Goal: Transaction & Acquisition: Purchase product/service

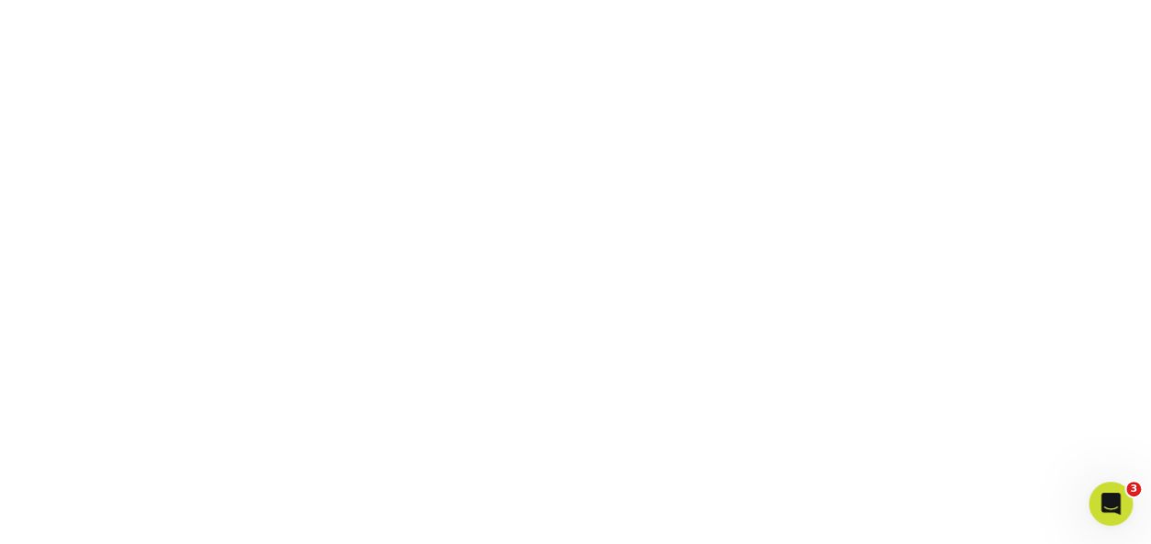
scroll to position [580, 0]
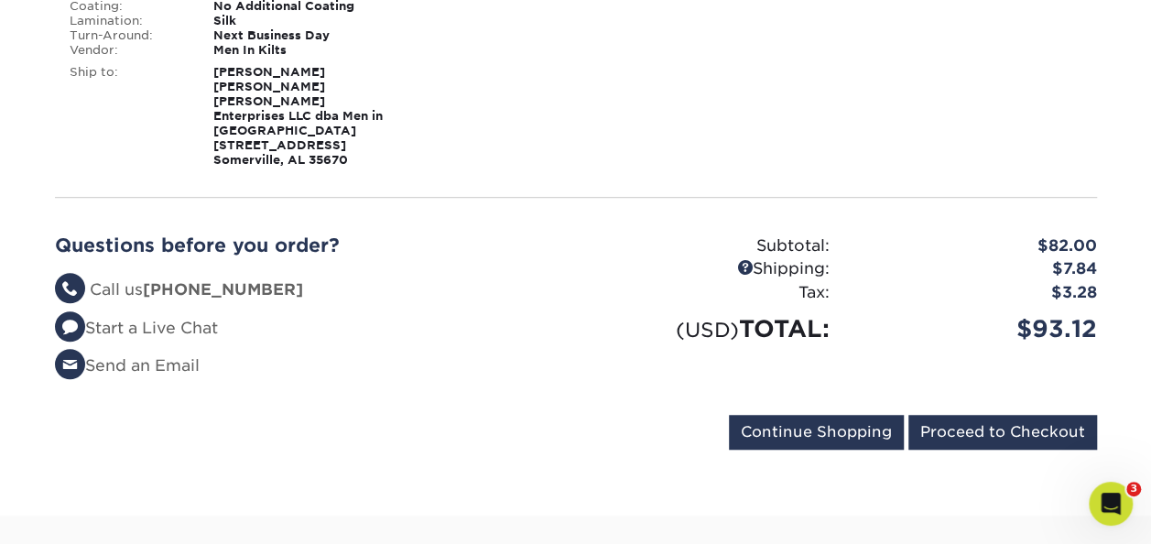
scroll to position [528, 0]
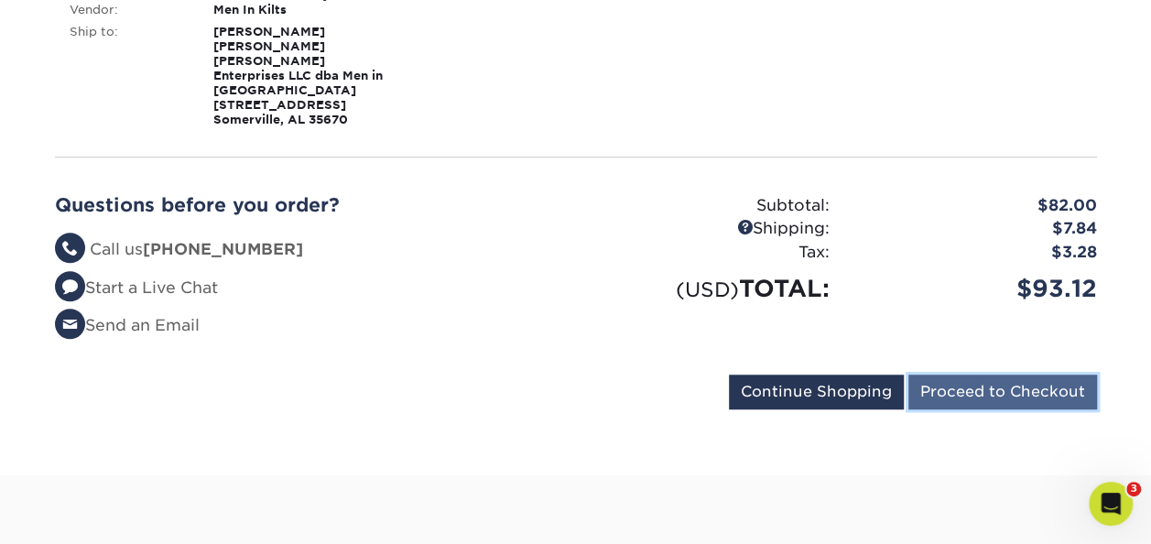
click at [1027, 375] on input "Proceed to Checkout" at bounding box center [1002, 392] width 189 height 35
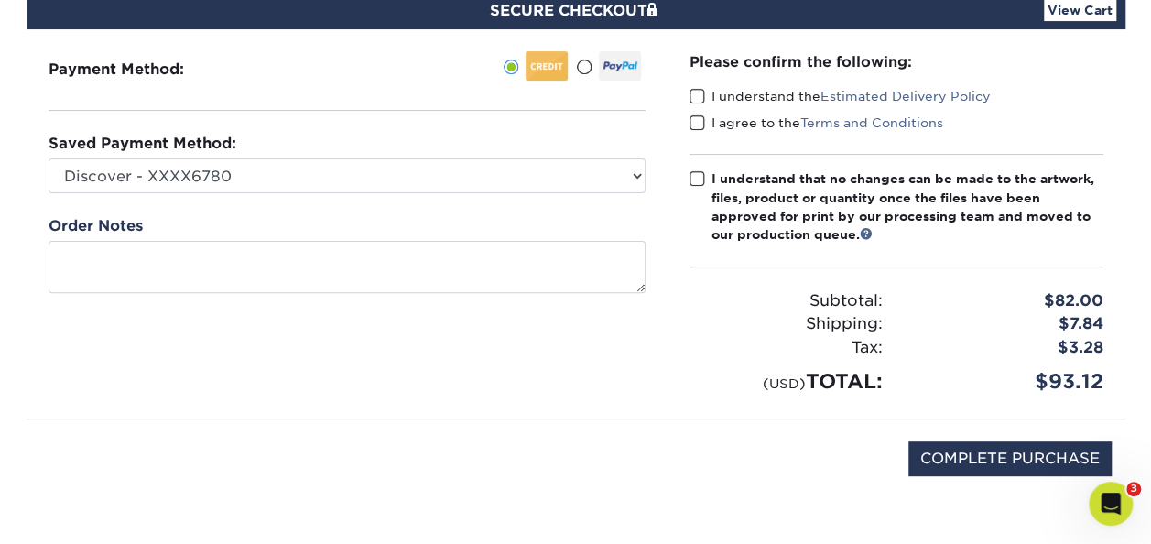
scroll to position [181, 0]
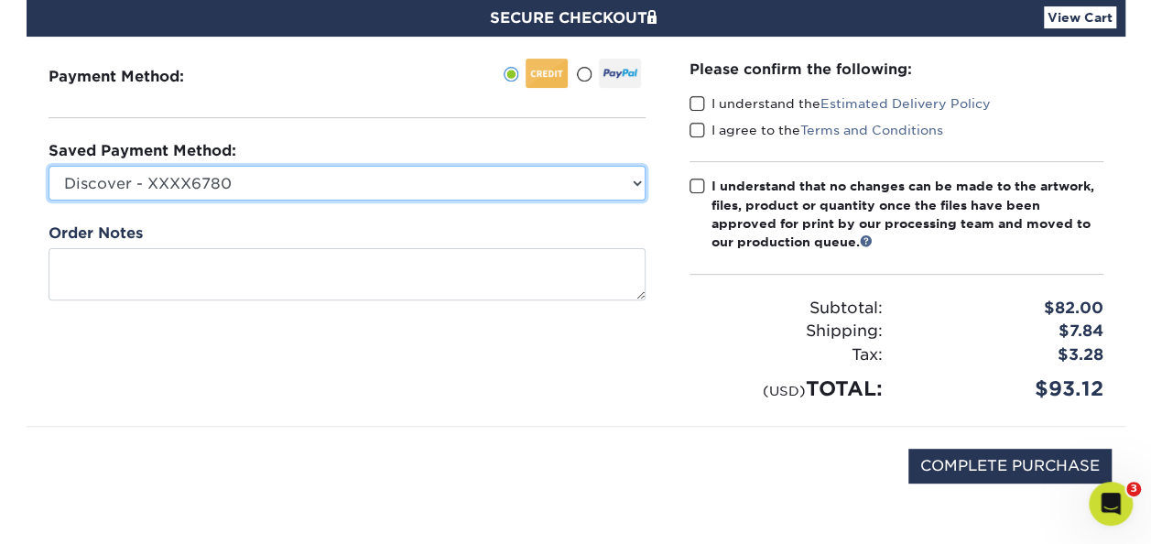
click at [634, 193] on select "Discover - XXXX6780 Visa - XXXX9911 Discover - XXXX6104 Discover - XXXX3445 New…" at bounding box center [347, 183] width 597 height 35
select select "75218"
click at [49, 166] on select "Discover - XXXX6780 Visa - XXXX9911 Discover - XXXX6104 Discover - XXXX3445 New…" at bounding box center [347, 183] width 597 height 35
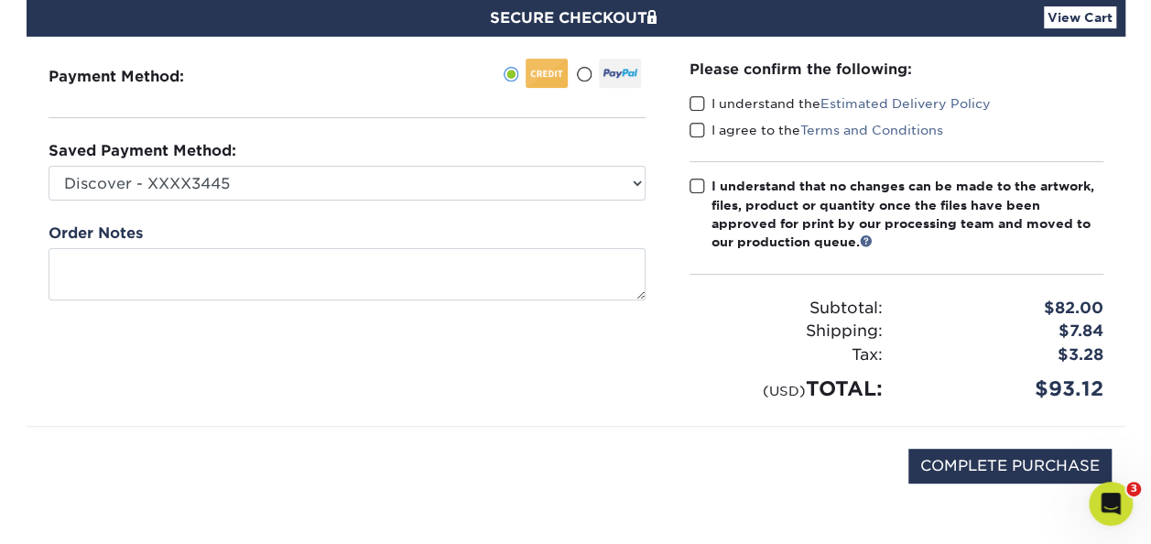
click at [694, 97] on span at bounding box center [698, 103] width 16 height 17
click at [0, 0] on input "I understand the Estimated Delivery Policy" at bounding box center [0, 0] width 0 height 0
click at [696, 126] on span at bounding box center [698, 130] width 16 height 17
click at [0, 0] on input "I agree to the Terms and Conditions" at bounding box center [0, 0] width 0 height 0
click at [699, 181] on span at bounding box center [698, 186] width 16 height 17
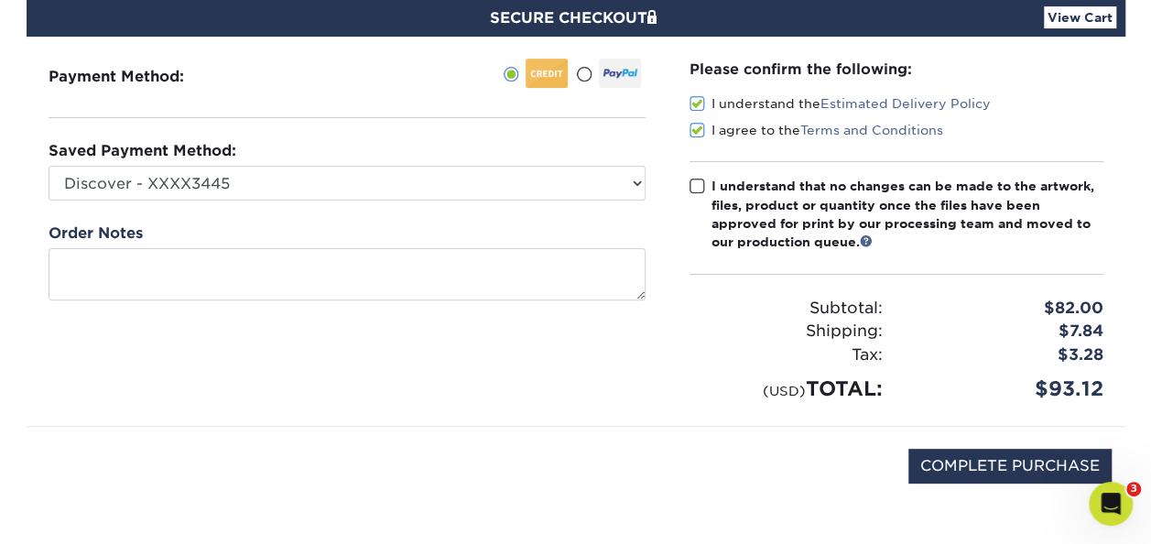
click at [0, 0] on input "I understand that no changes can be made to the artwork, files, product or quan…" at bounding box center [0, 0] width 0 height 0
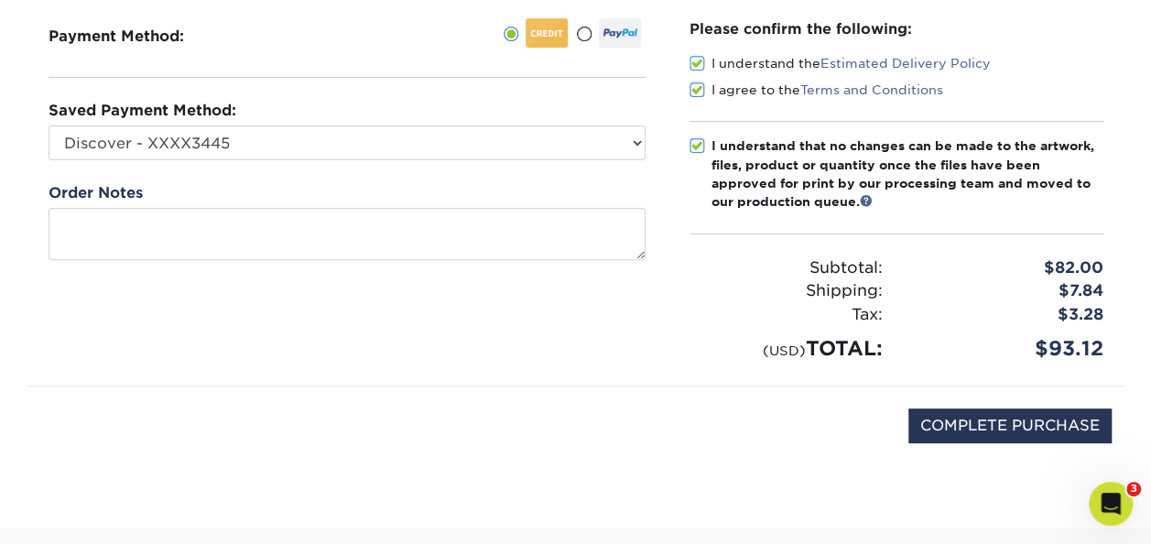
scroll to position [226, 0]
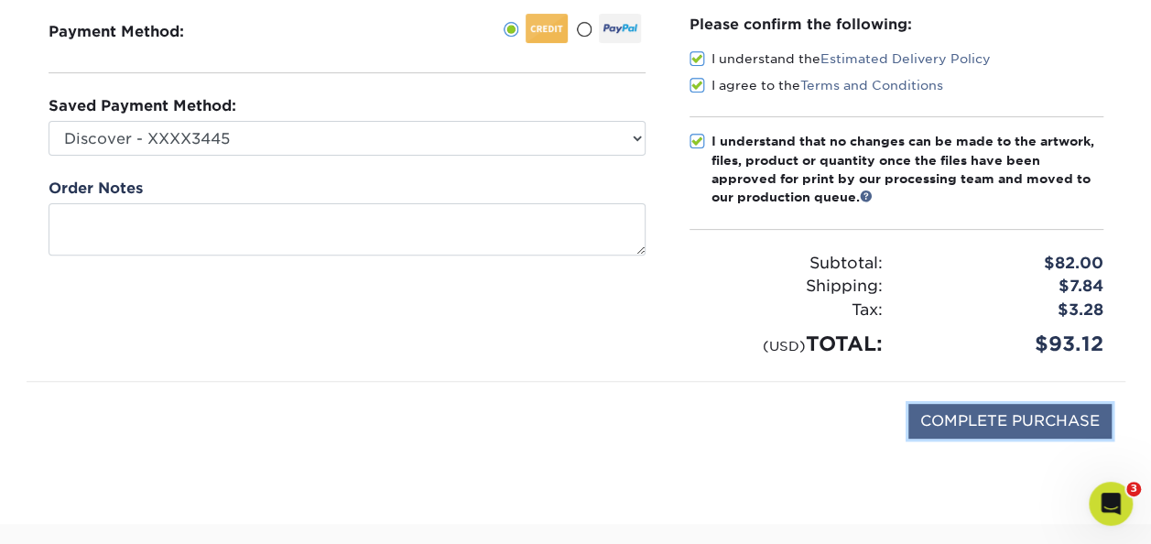
click at [995, 418] on input "COMPLETE PURCHASE" at bounding box center [1009, 421] width 203 height 35
type input "PROCESSING, PLEASE WAIT..."
